Goal: Information Seeking & Learning: Learn about a topic

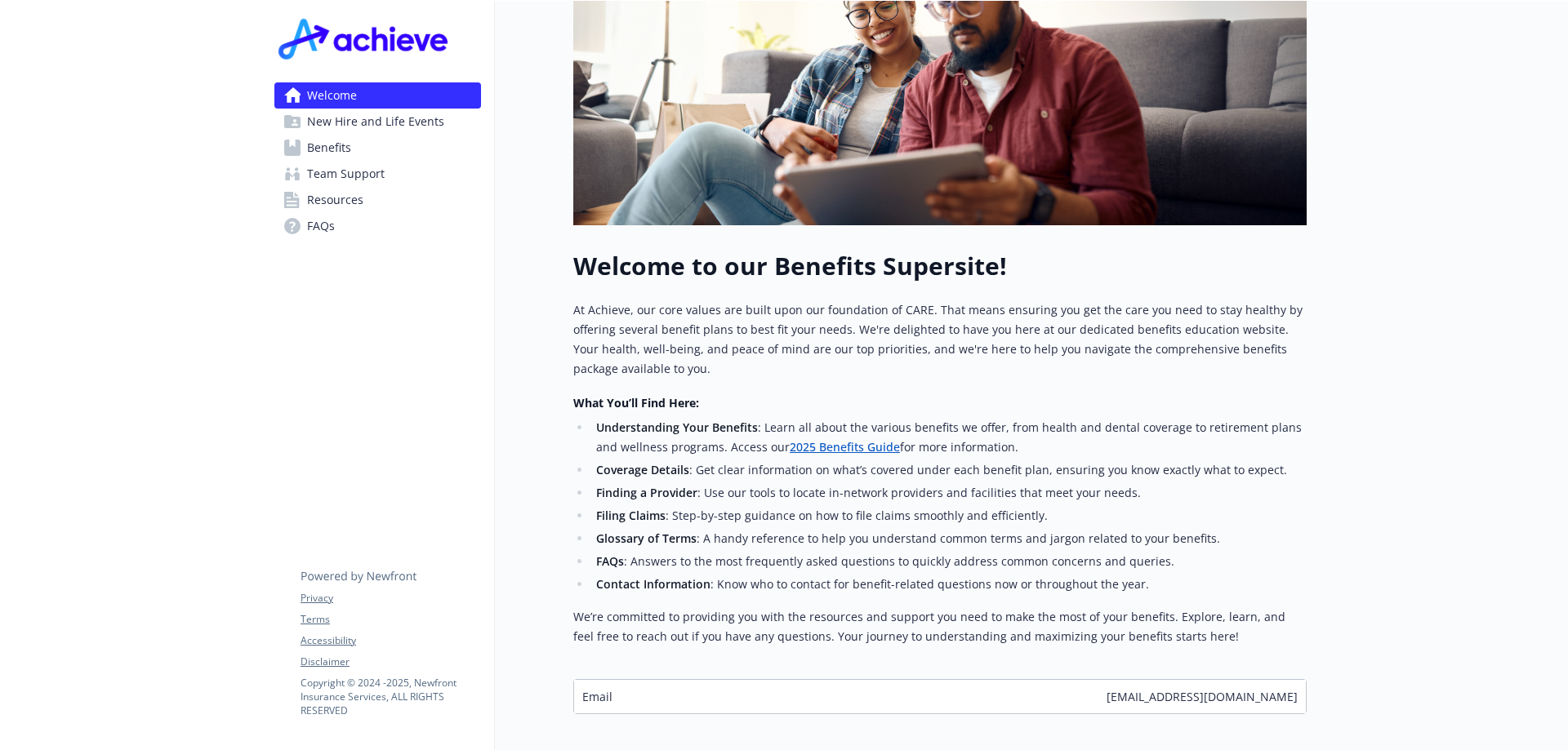
scroll to position [428, 0]
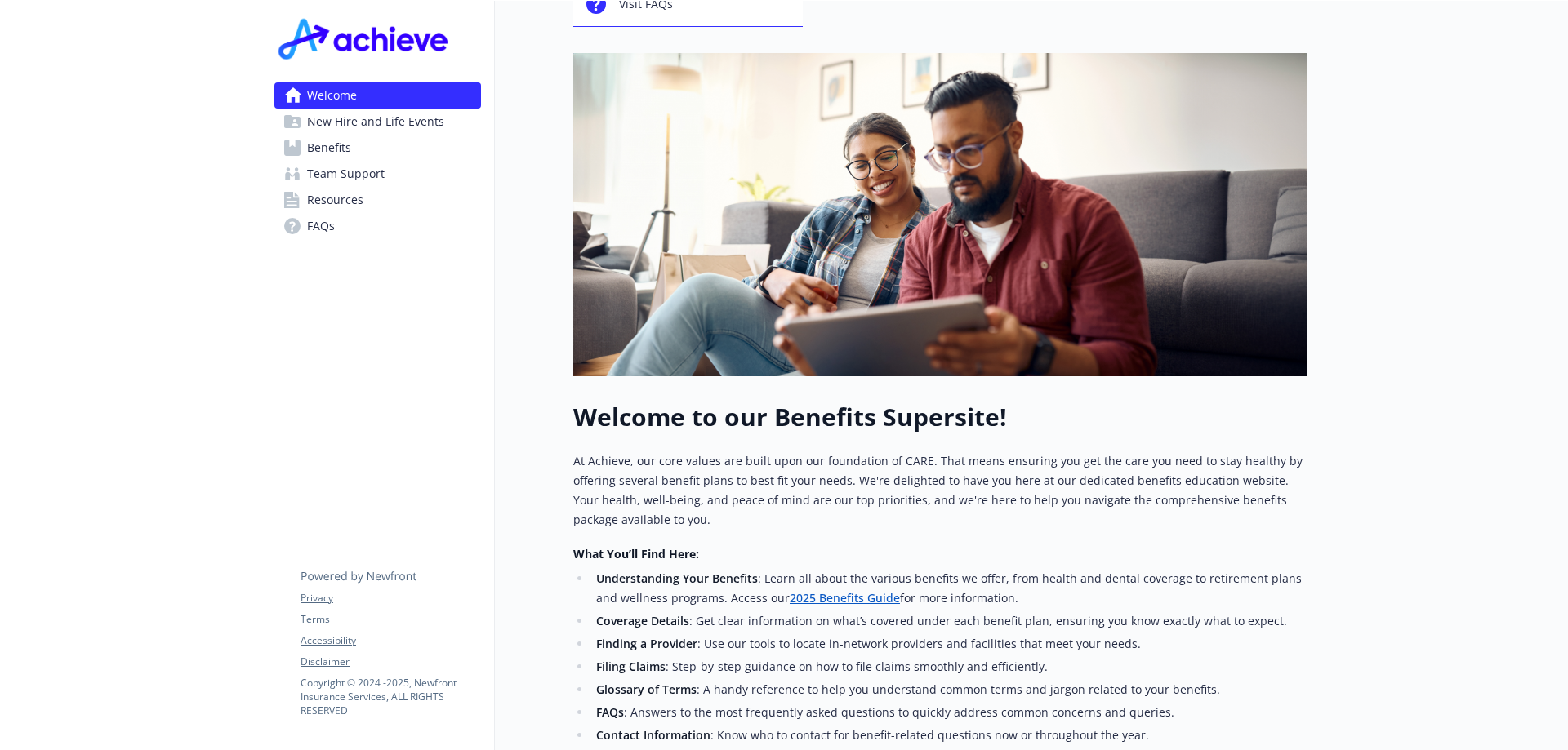
click at [347, 209] on span "Resources" at bounding box center [335, 200] width 56 height 26
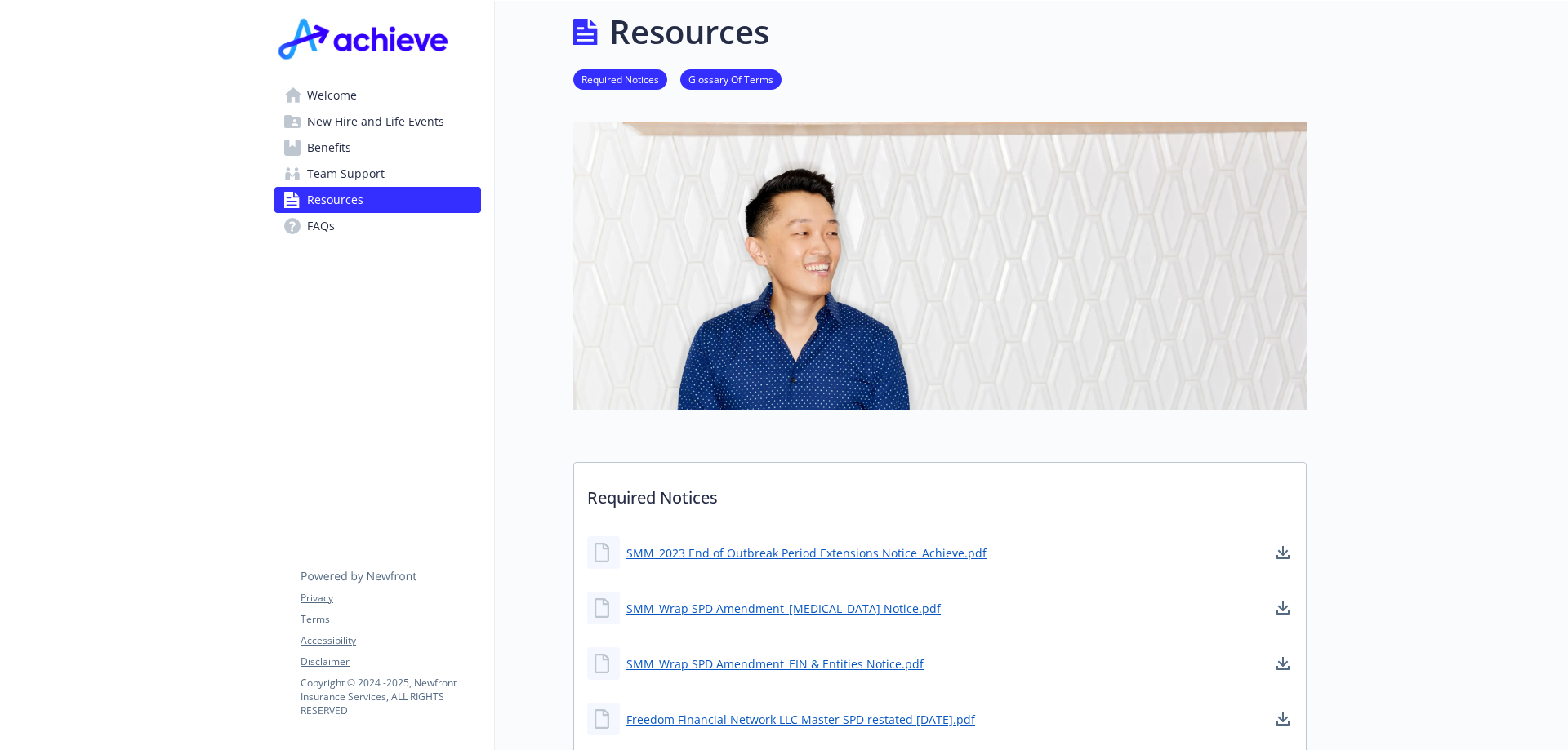
scroll to position [183, 0]
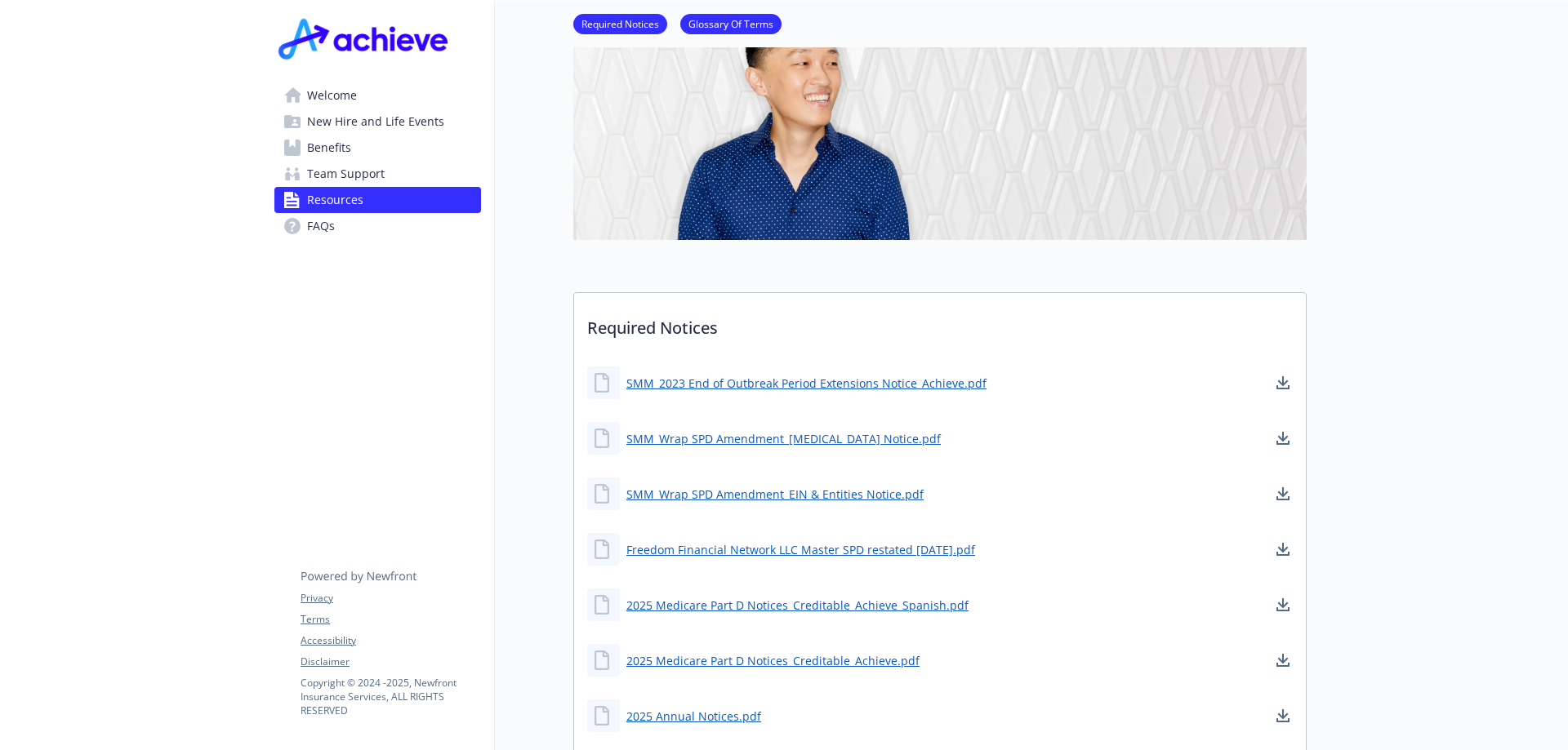
click at [358, 187] on span "Resources" at bounding box center [335, 200] width 56 height 26
click at [358, 178] on span "Team Support" at bounding box center [346, 174] width 77 height 26
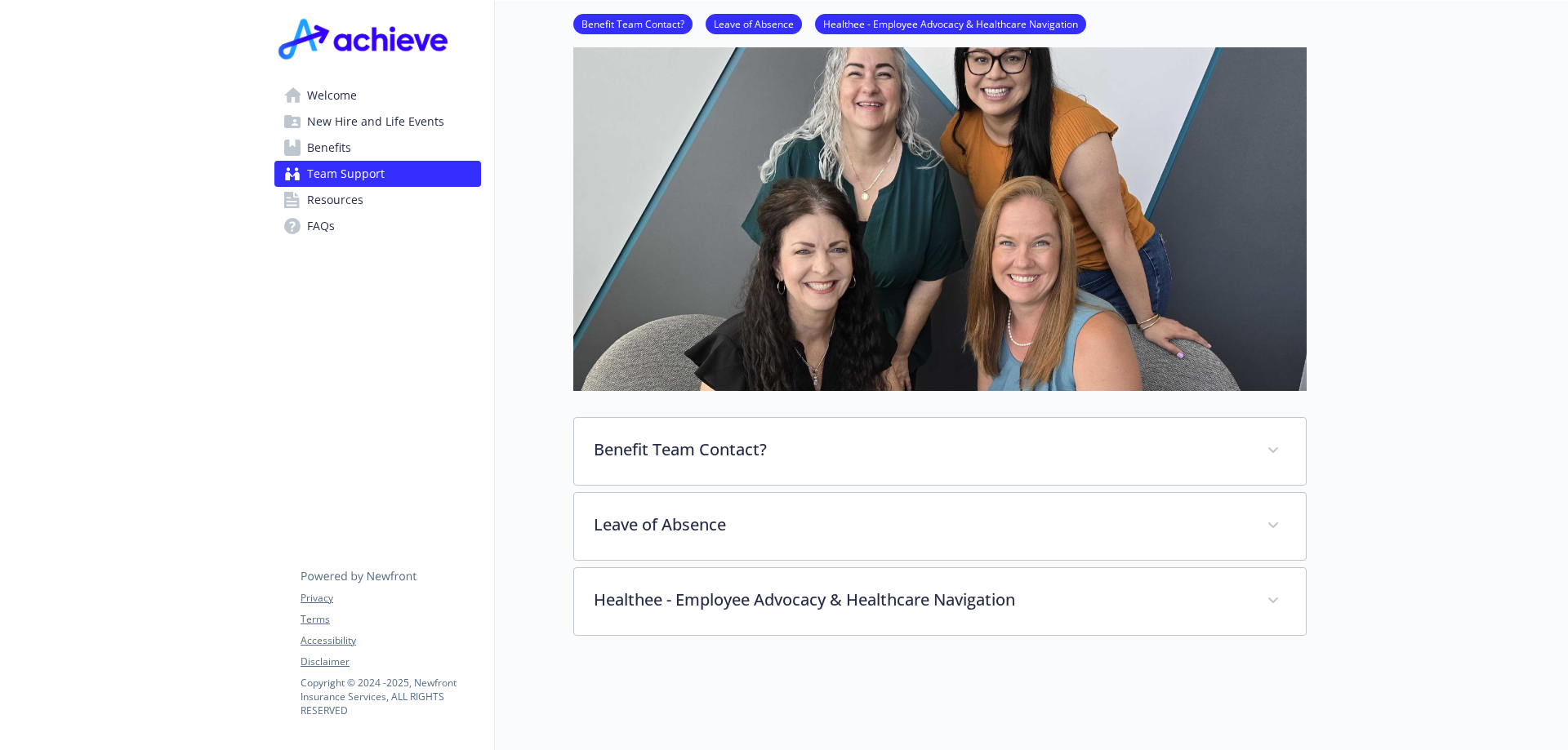
scroll to position [183, 0]
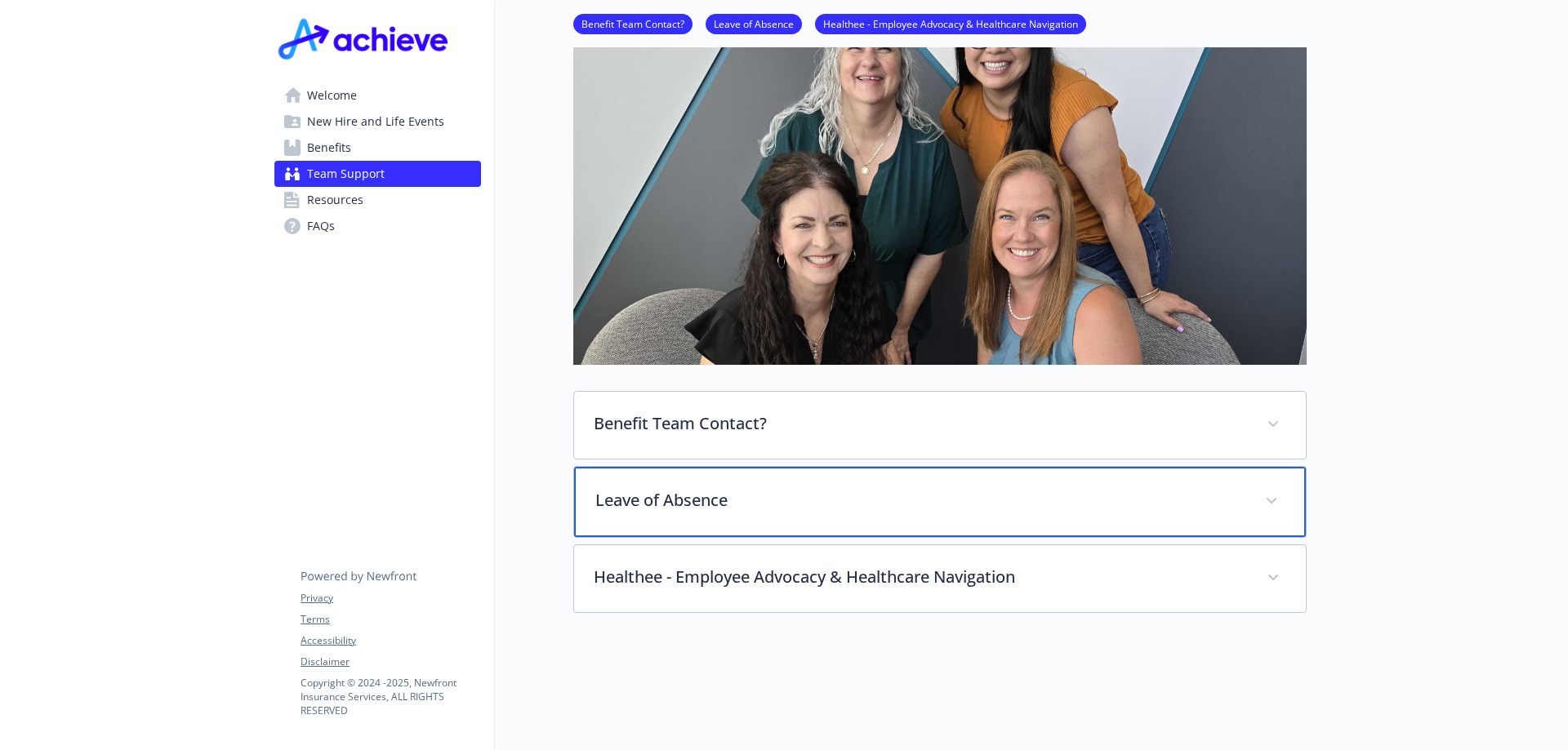
click at [798, 504] on p "Leave of Absence" at bounding box center [920, 501] width 650 height 25
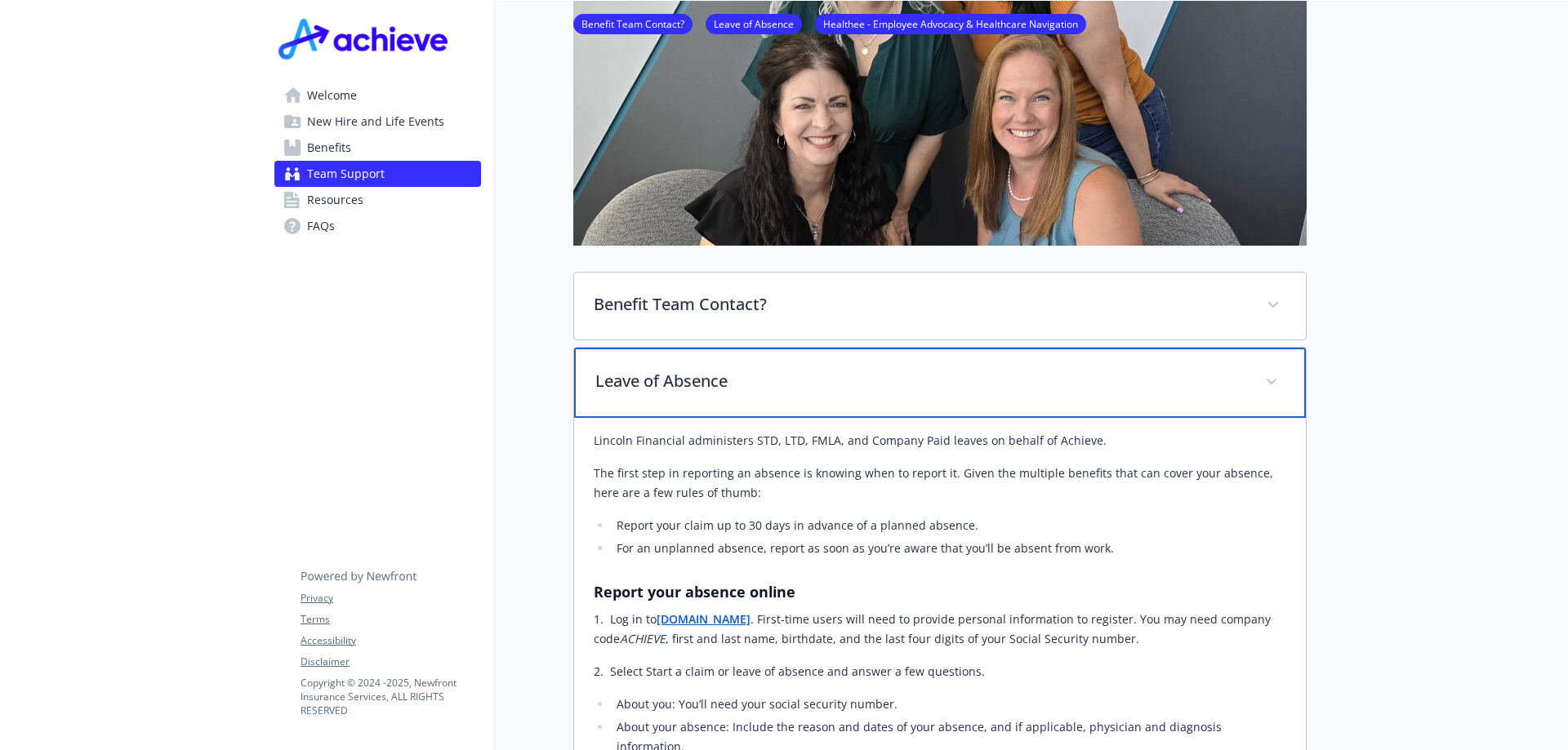
scroll to position [0, 0]
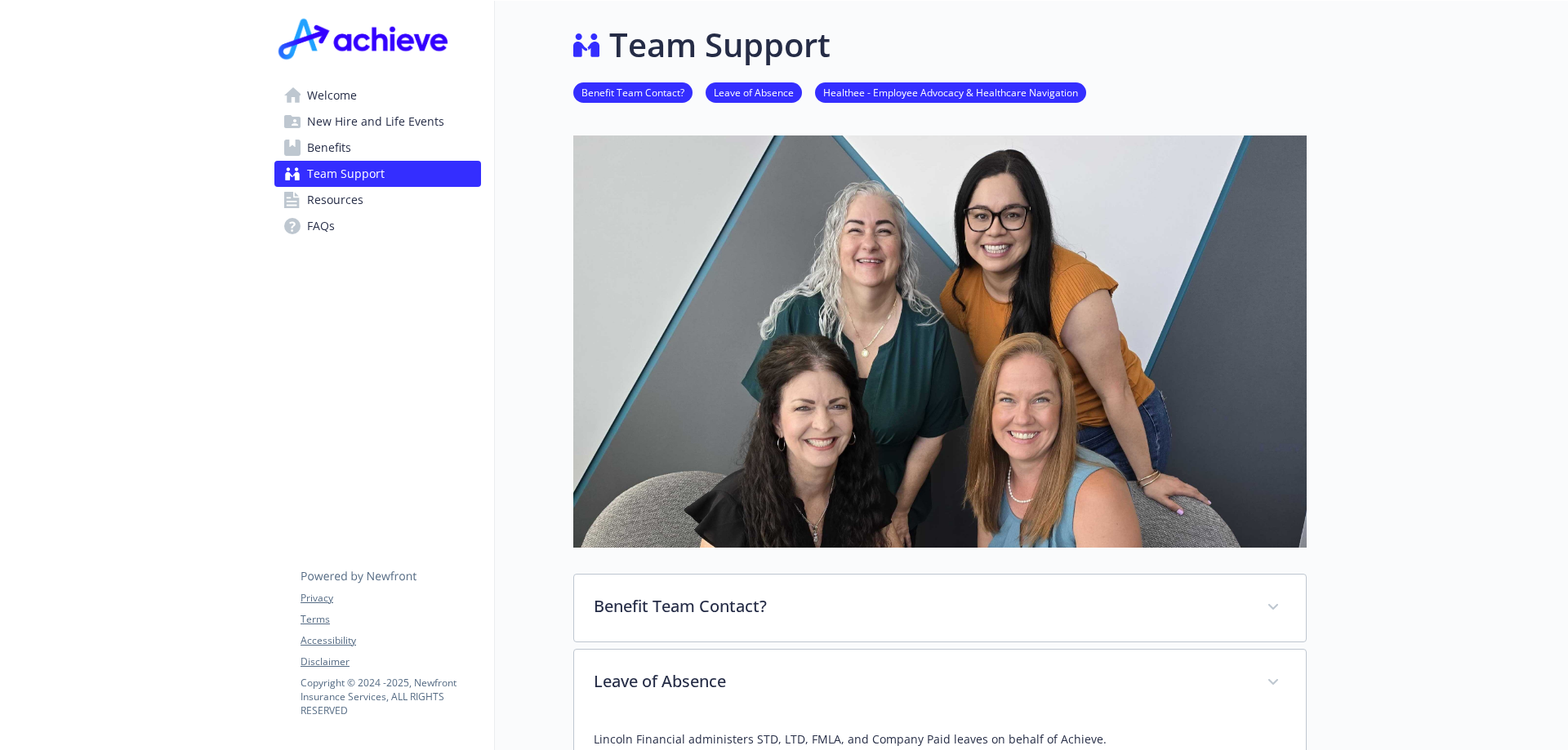
click at [353, 106] on span "Welcome" at bounding box center [332, 96] width 50 height 26
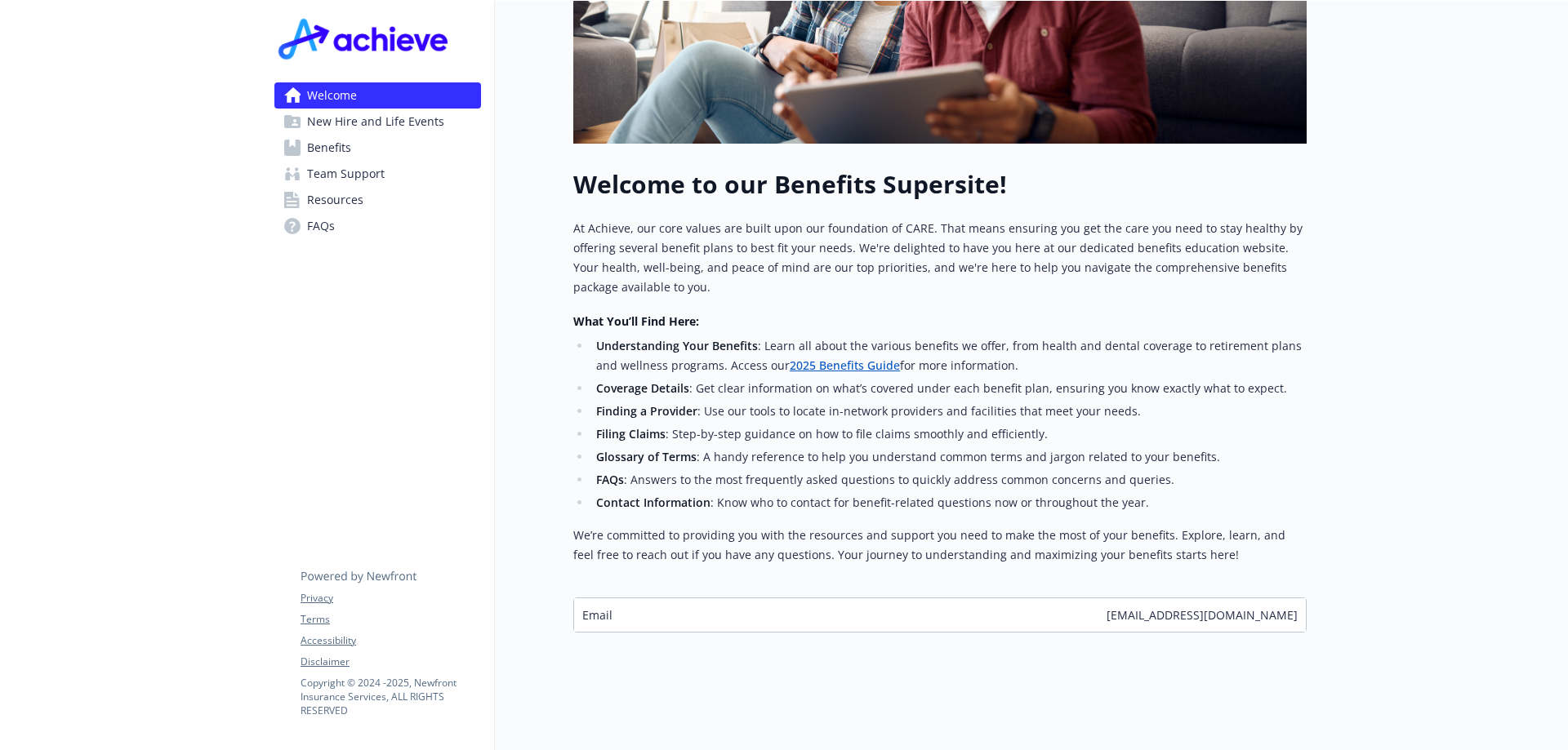
scroll to position [428, 0]
click at [323, 114] on span "New Hire and Life Events" at bounding box center [375, 121] width 137 height 26
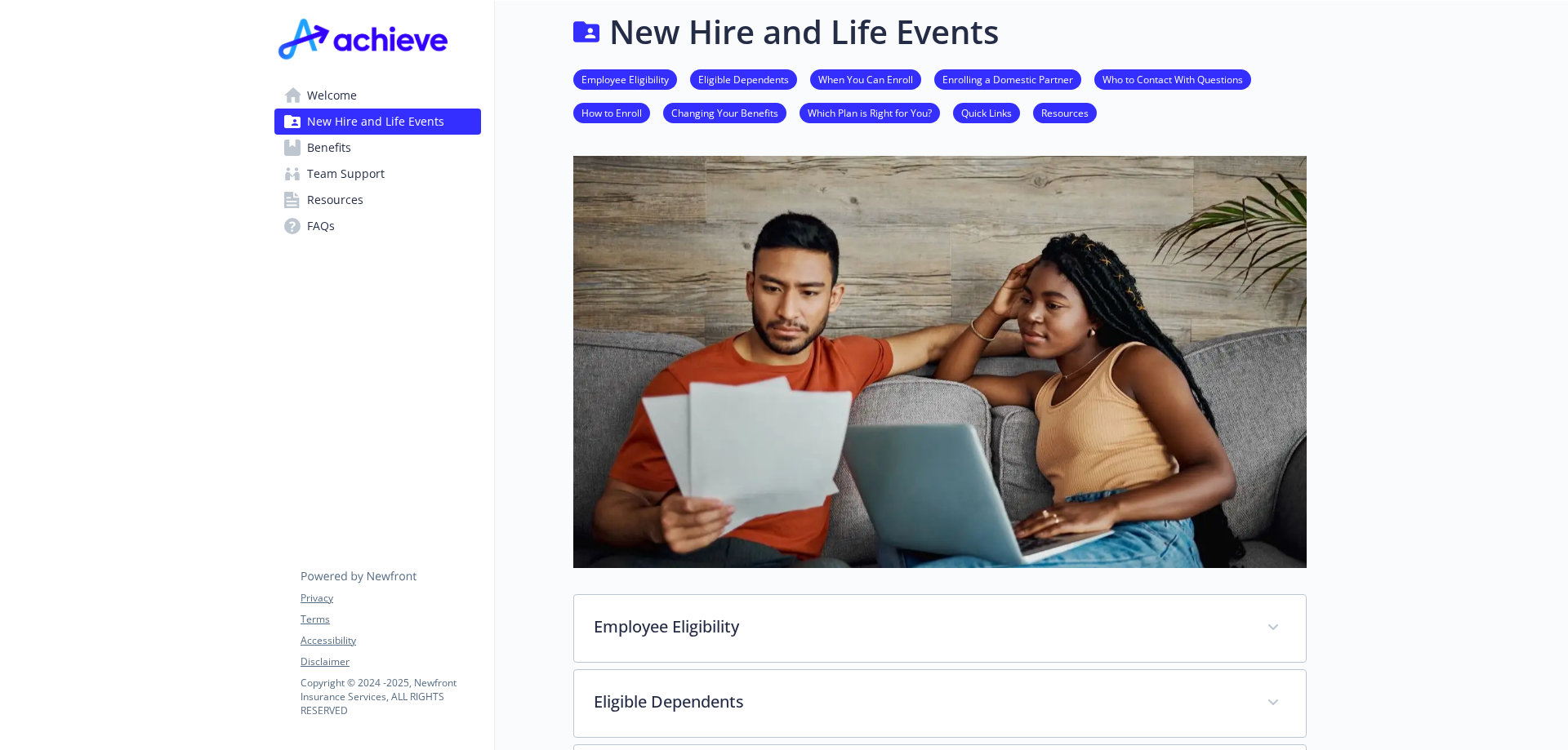
scroll to position [428, 0]
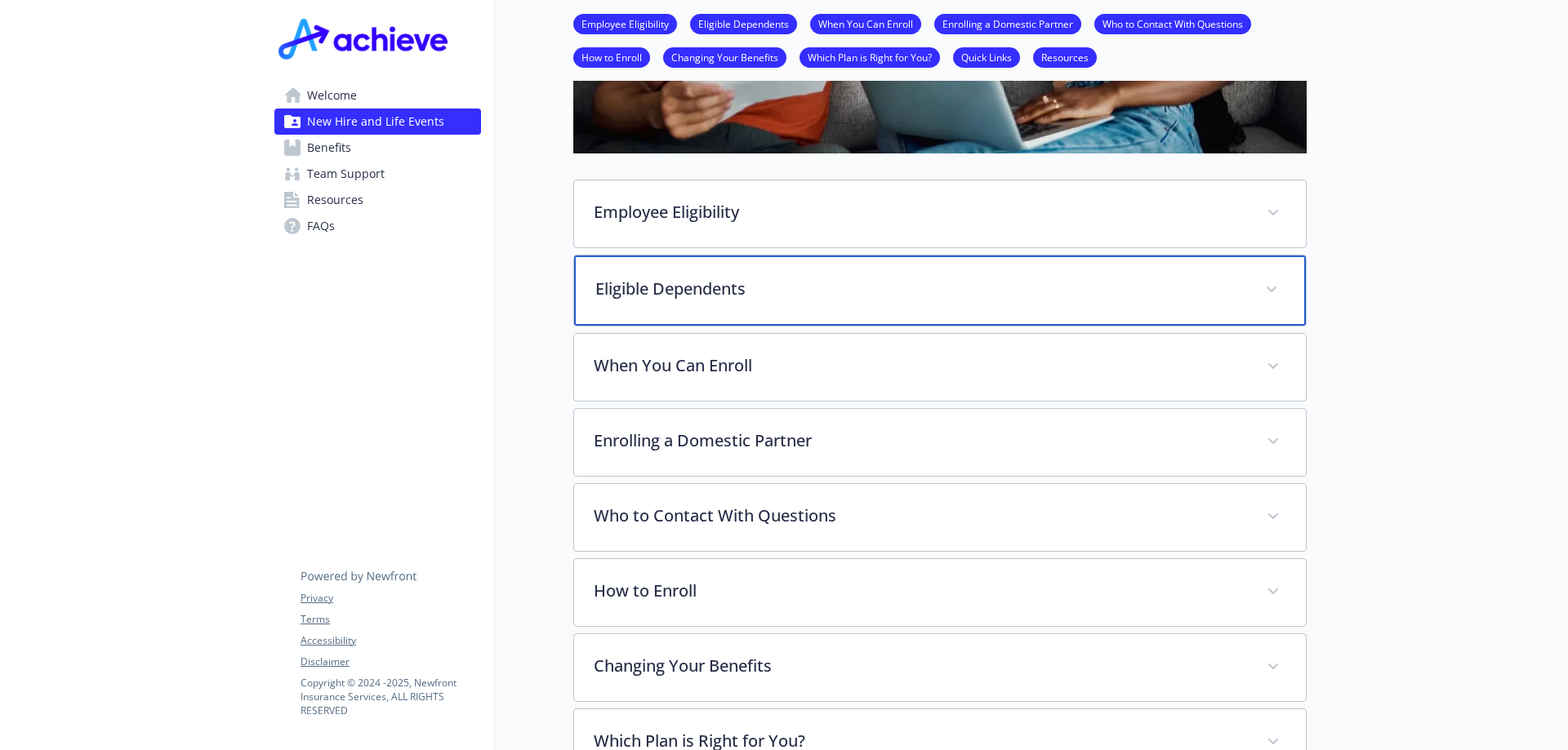
click at [755, 309] on div "Eligible Dependents" at bounding box center [940, 291] width 732 height 70
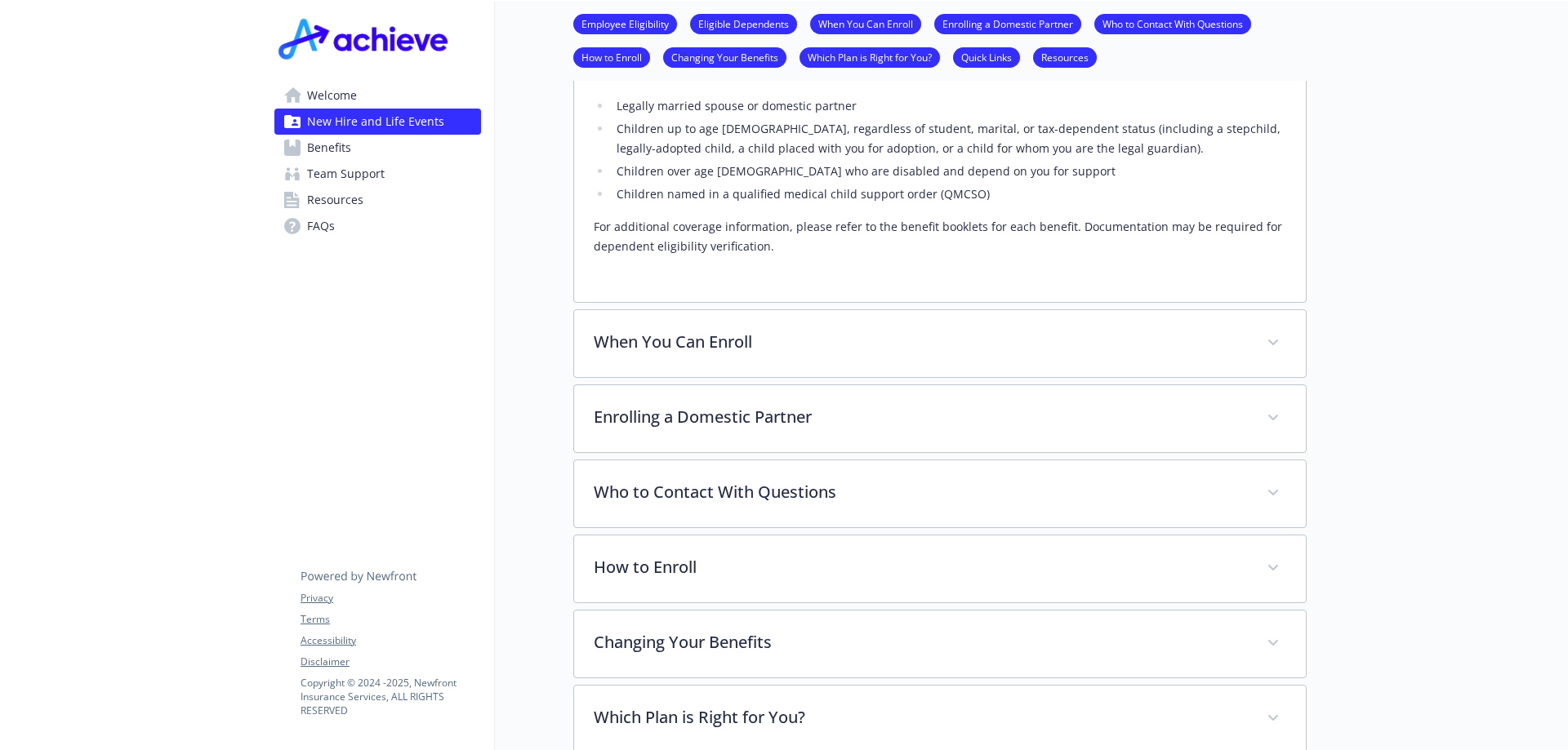
scroll to position [673, 0]
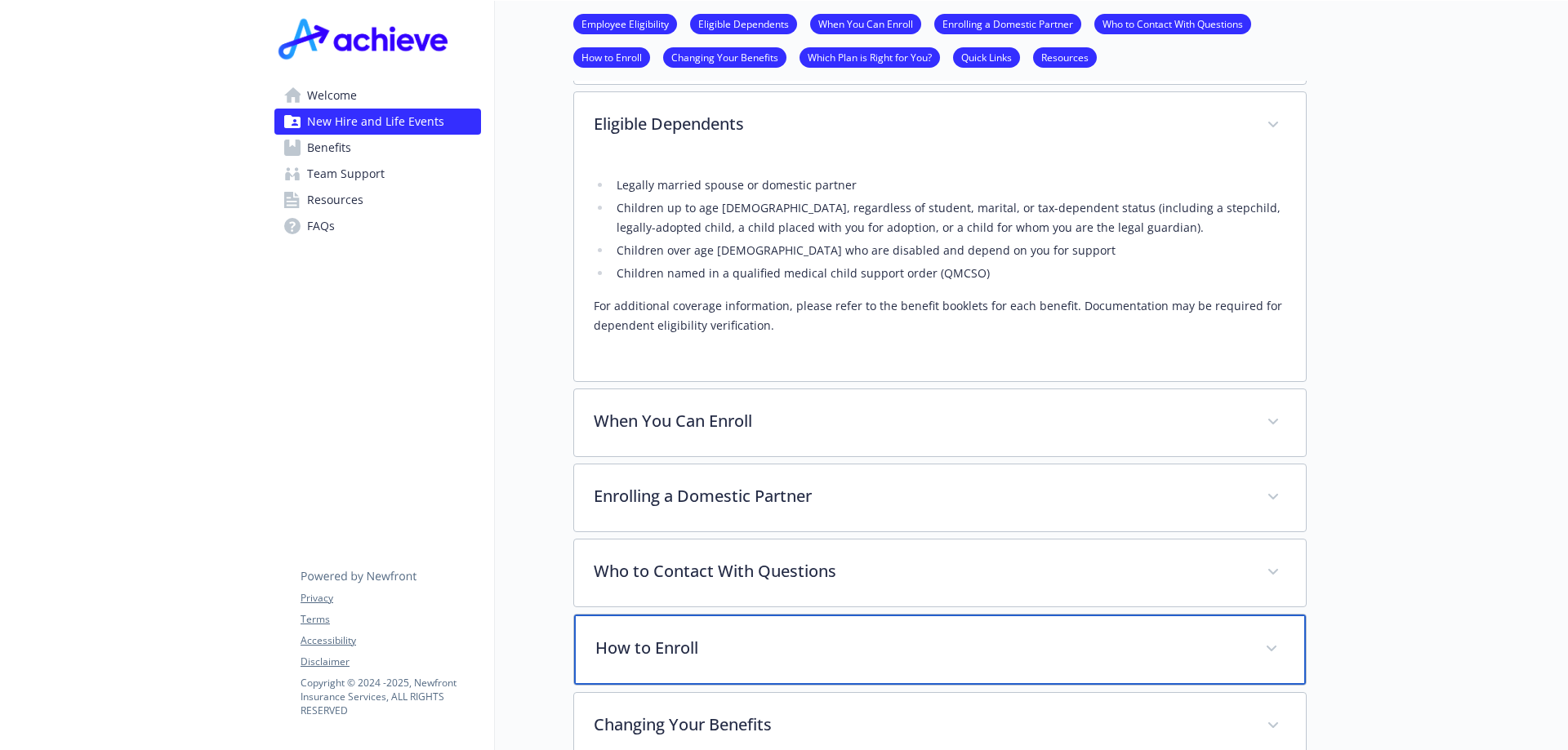
click at [679, 641] on p "How to Enroll" at bounding box center [920, 648] width 650 height 25
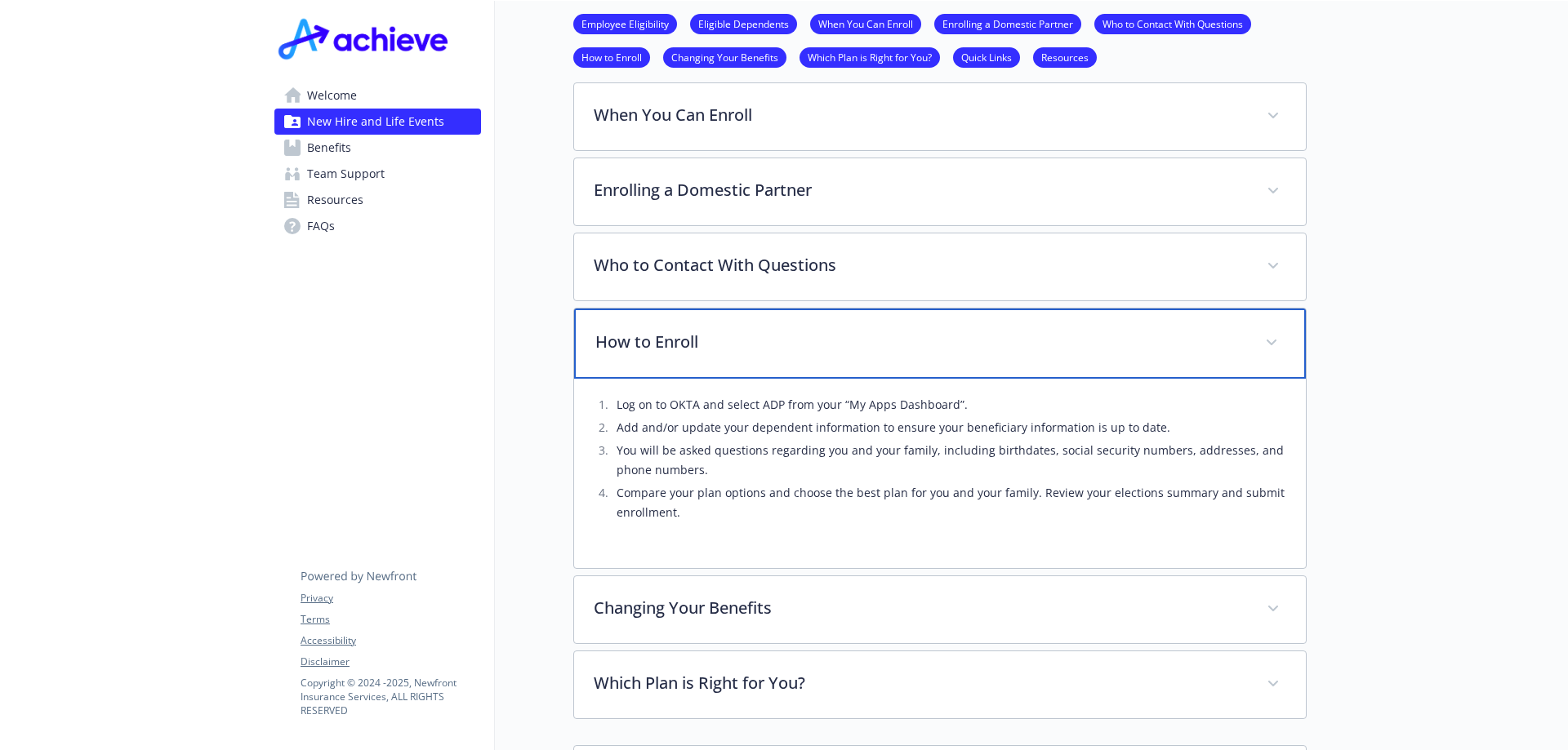
scroll to position [999, 0]
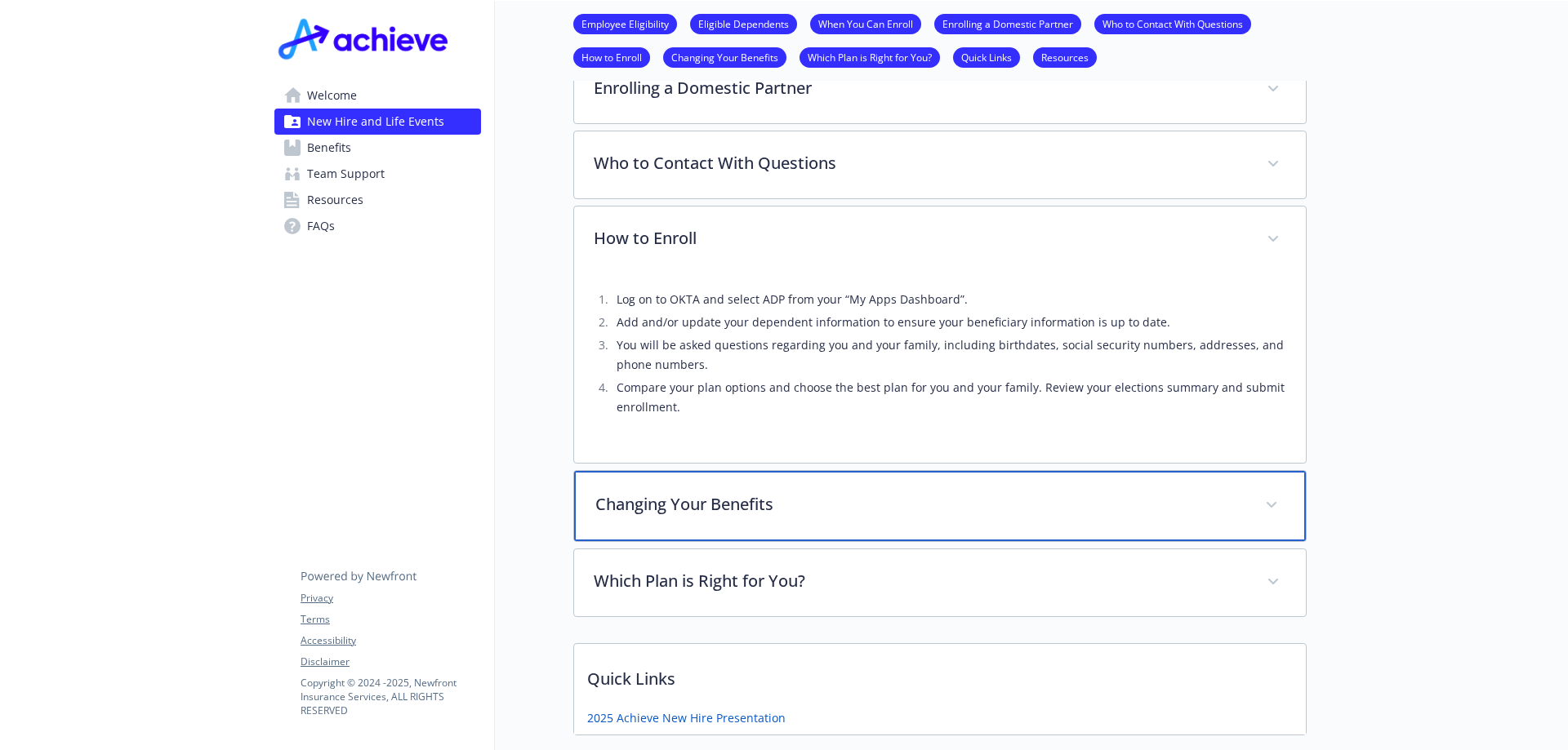
click at [674, 525] on div "Changing Your Benefits" at bounding box center [940, 506] width 732 height 70
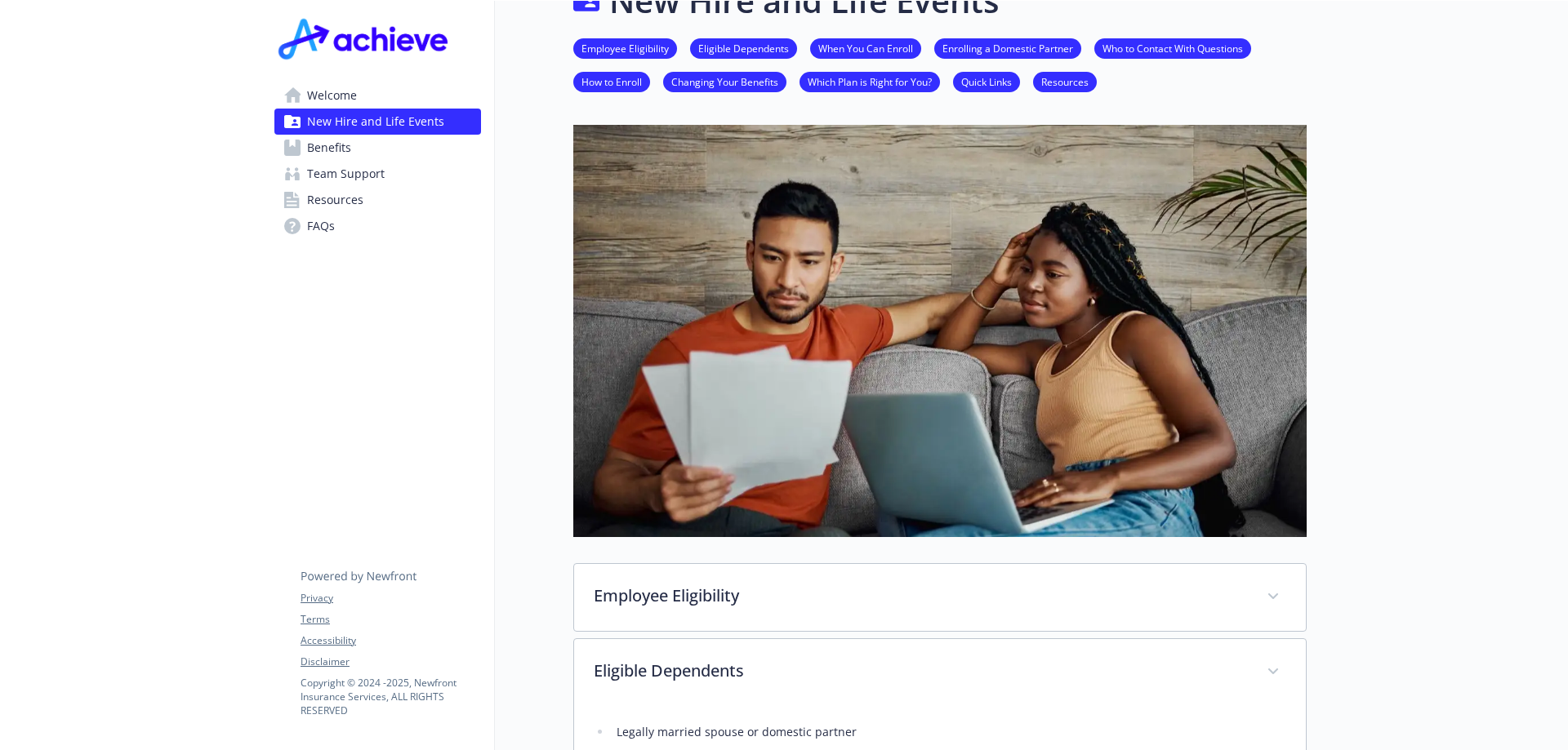
scroll to position [0, 0]
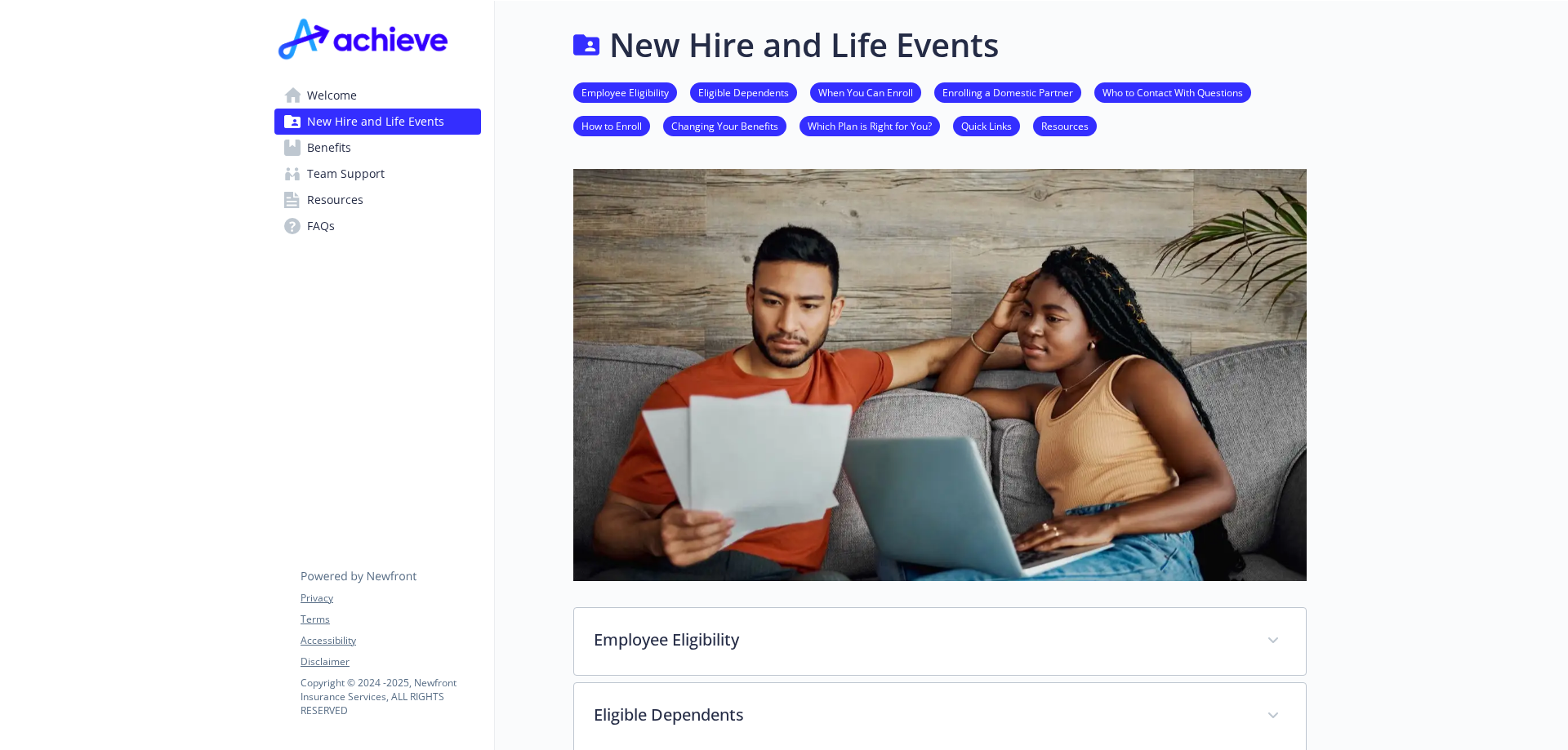
click at [333, 140] on span "Benefits" at bounding box center [329, 147] width 44 height 26
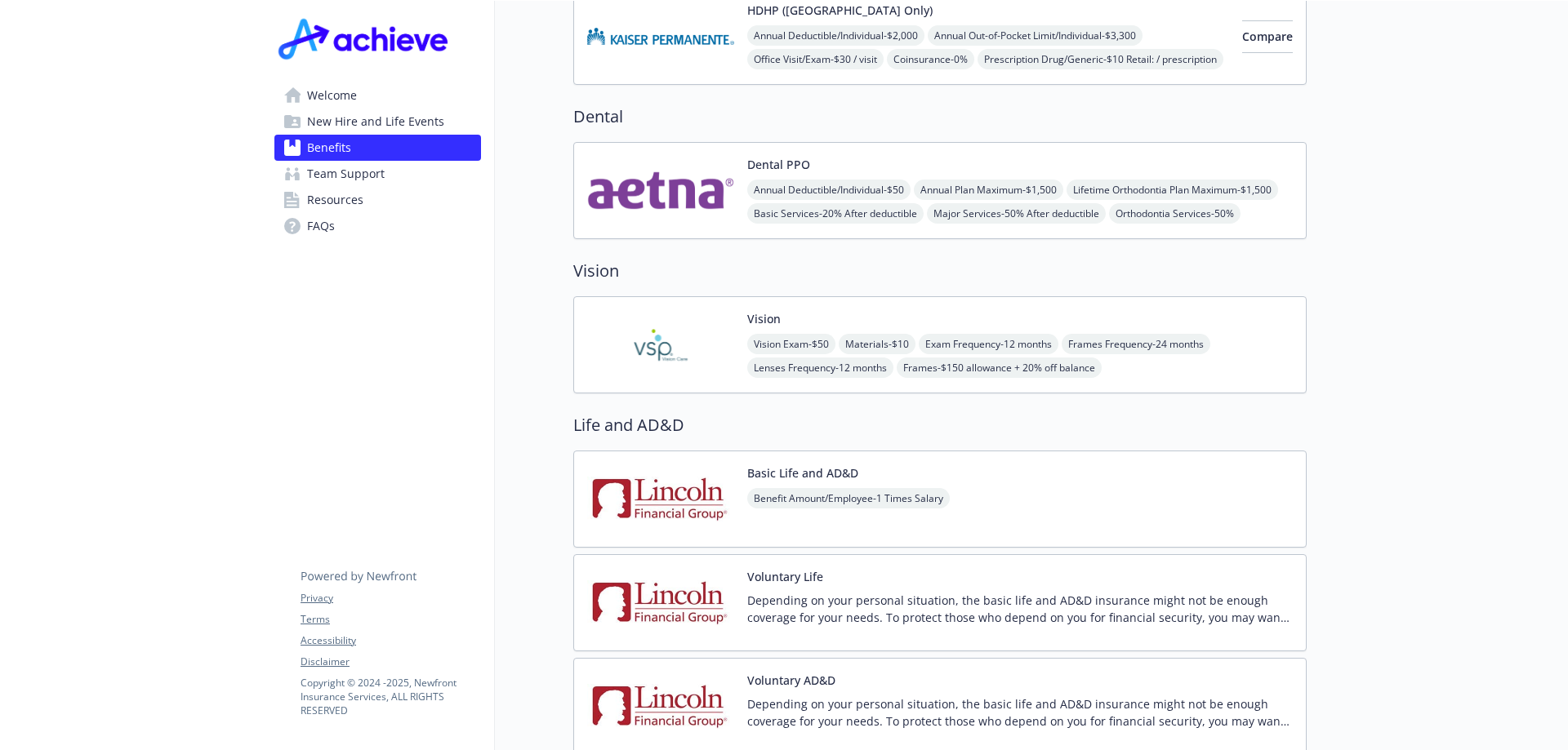
scroll to position [816, 0]
